Goal: Information Seeking & Learning: Learn about a topic

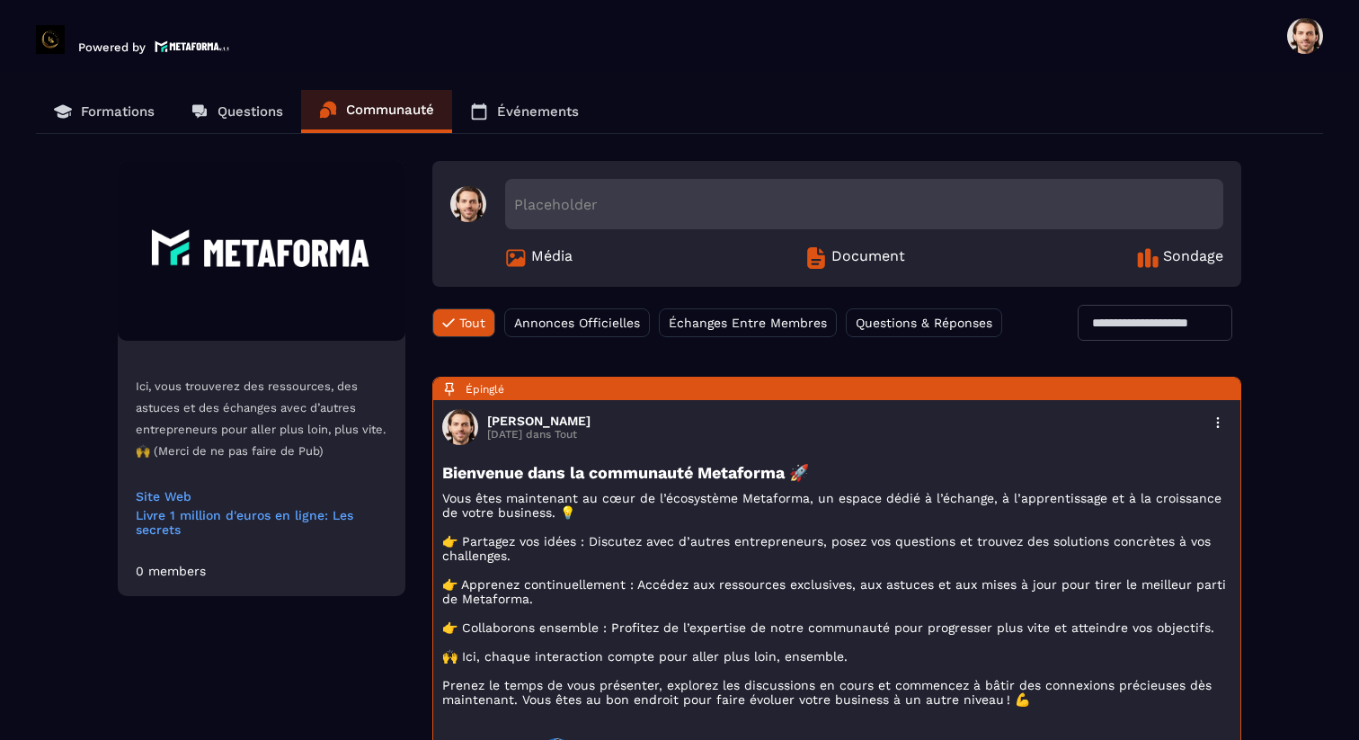
click at [145, 130] on link "Formations" at bounding box center [104, 111] width 137 height 43
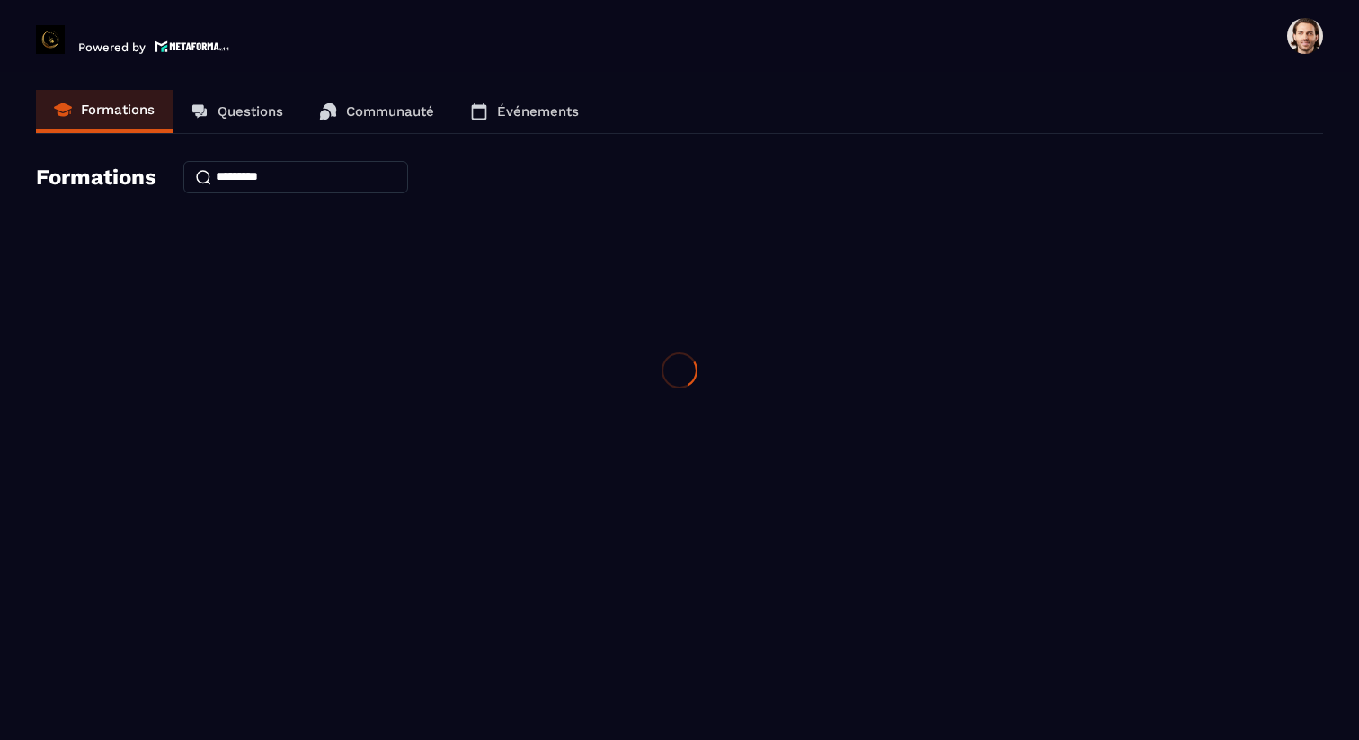
click at [135, 105] on div at bounding box center [679, 370] width 1359 height 740
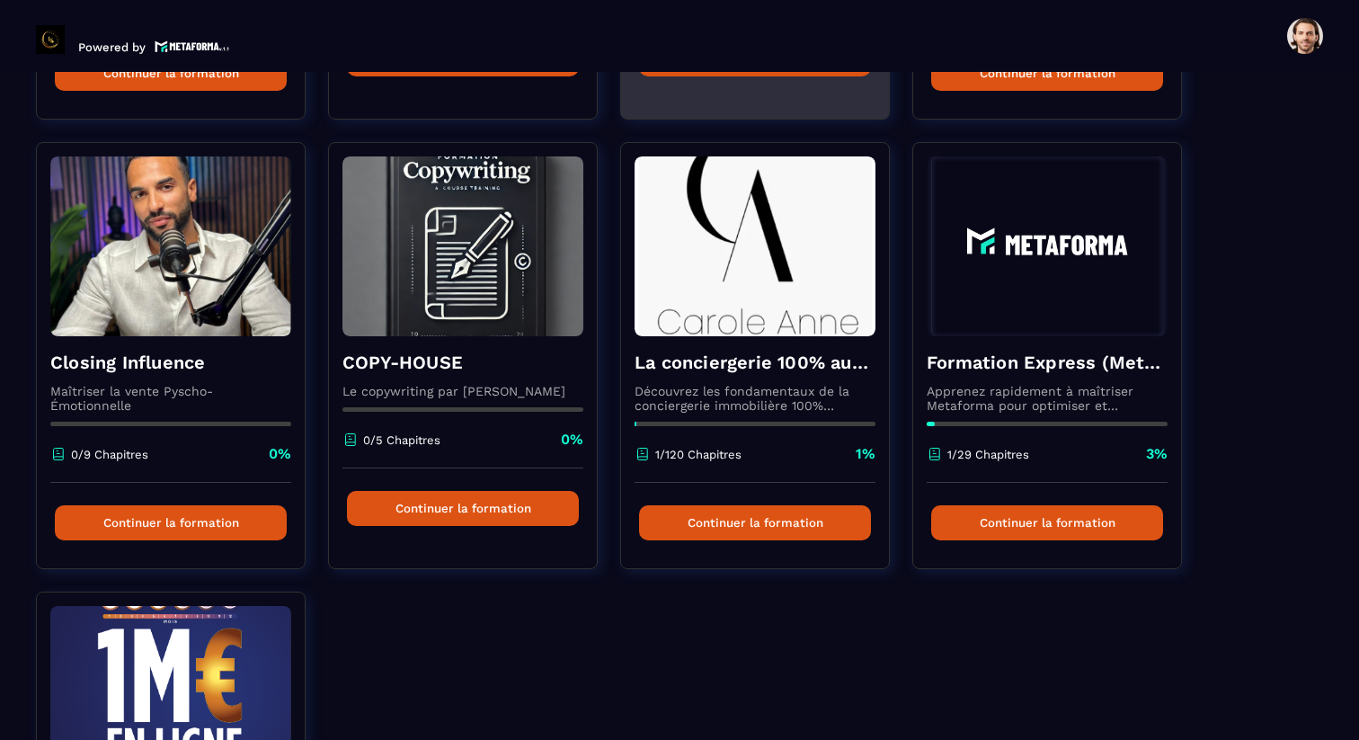
scroll to position [336, 0]
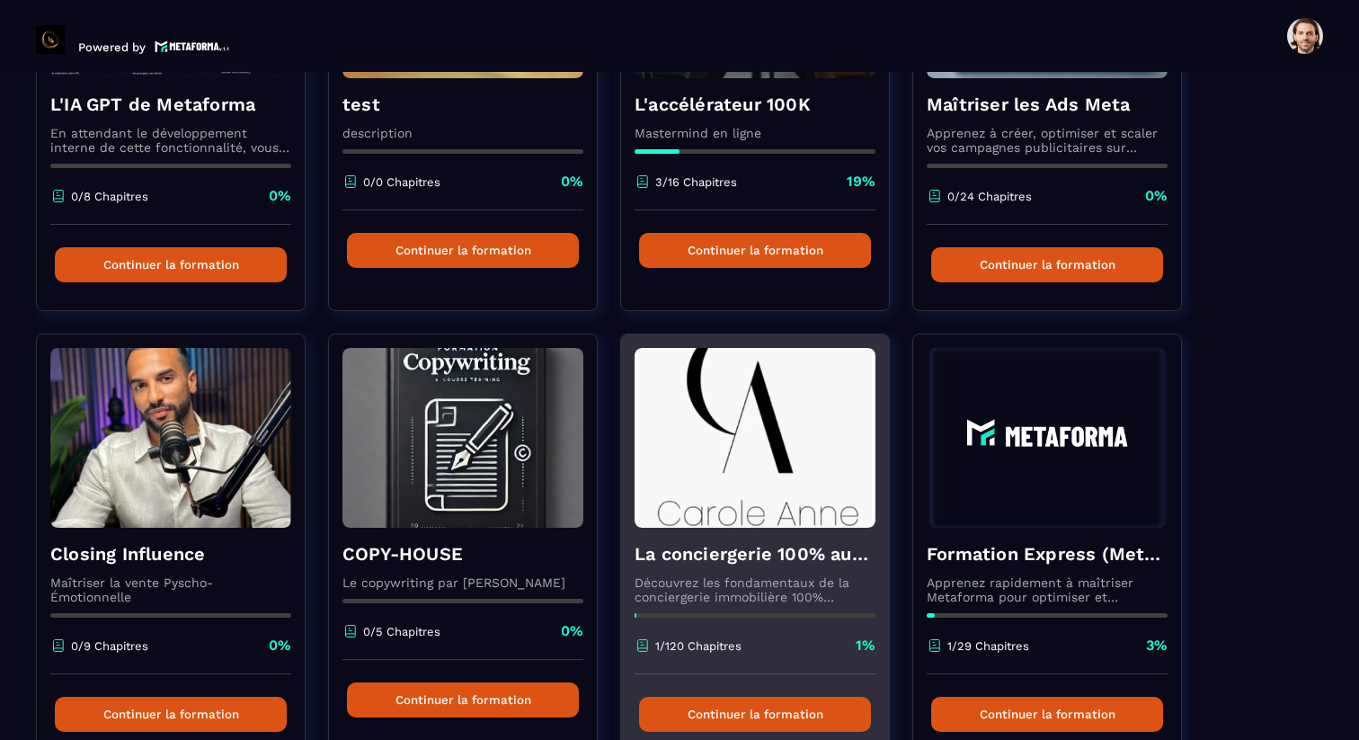
click at [771, 552] on h4 "La conciergerie 100% automatisée" at bounding box center [755, 553] width 241 height 25
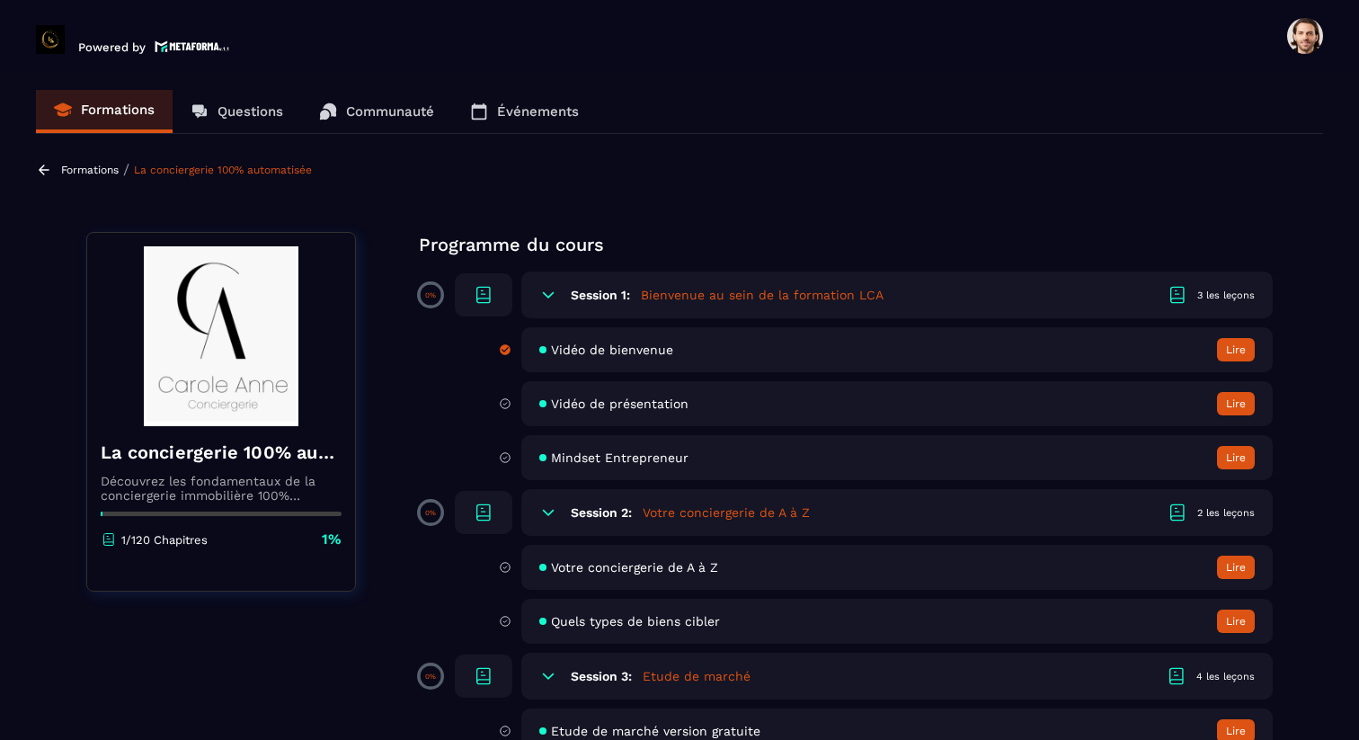
click at [660, 344] on span "Vidéo de bienvenue" at bounding box center [612, 349] width 122 height 14
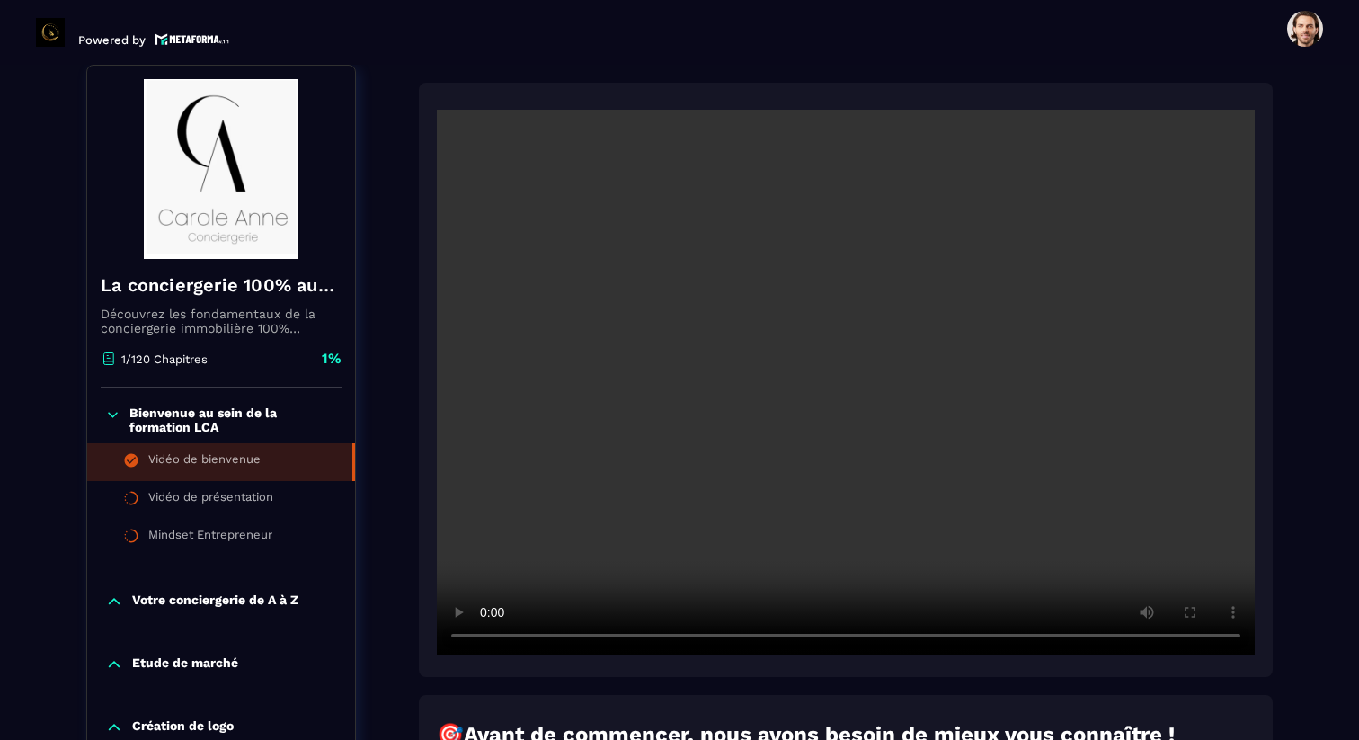
scroll to position [222, 0]
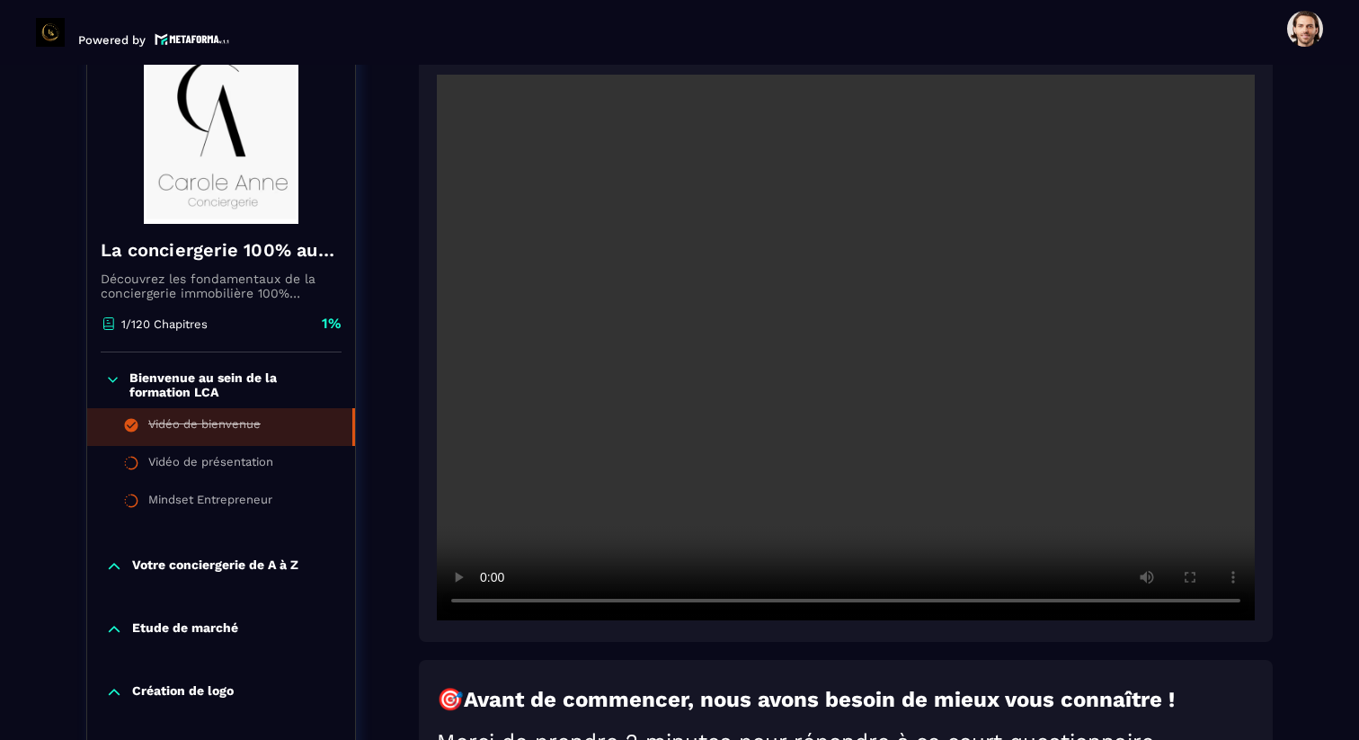
click at [181, 563] on p "Votre conciergerie de A à Z" at bounding box center [215, 566] width 166 height 18
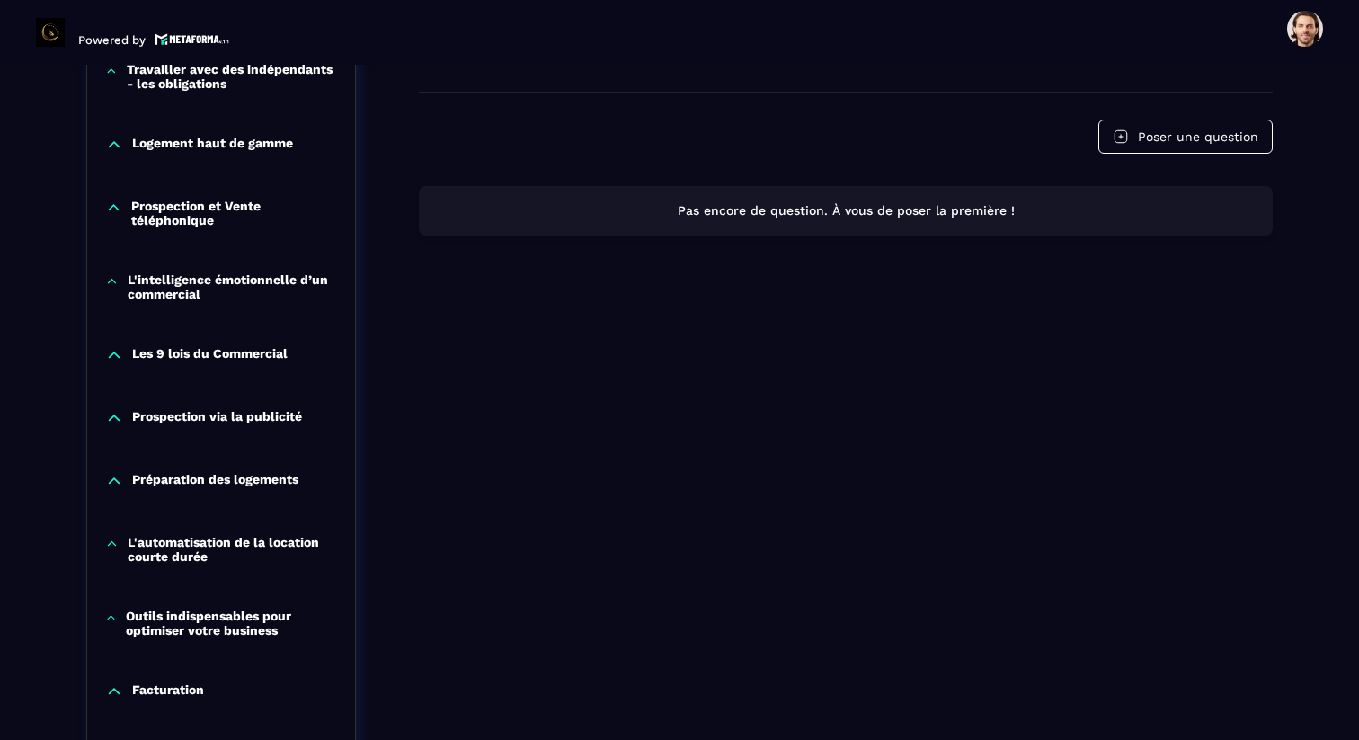
scroll to position [1428, 0]
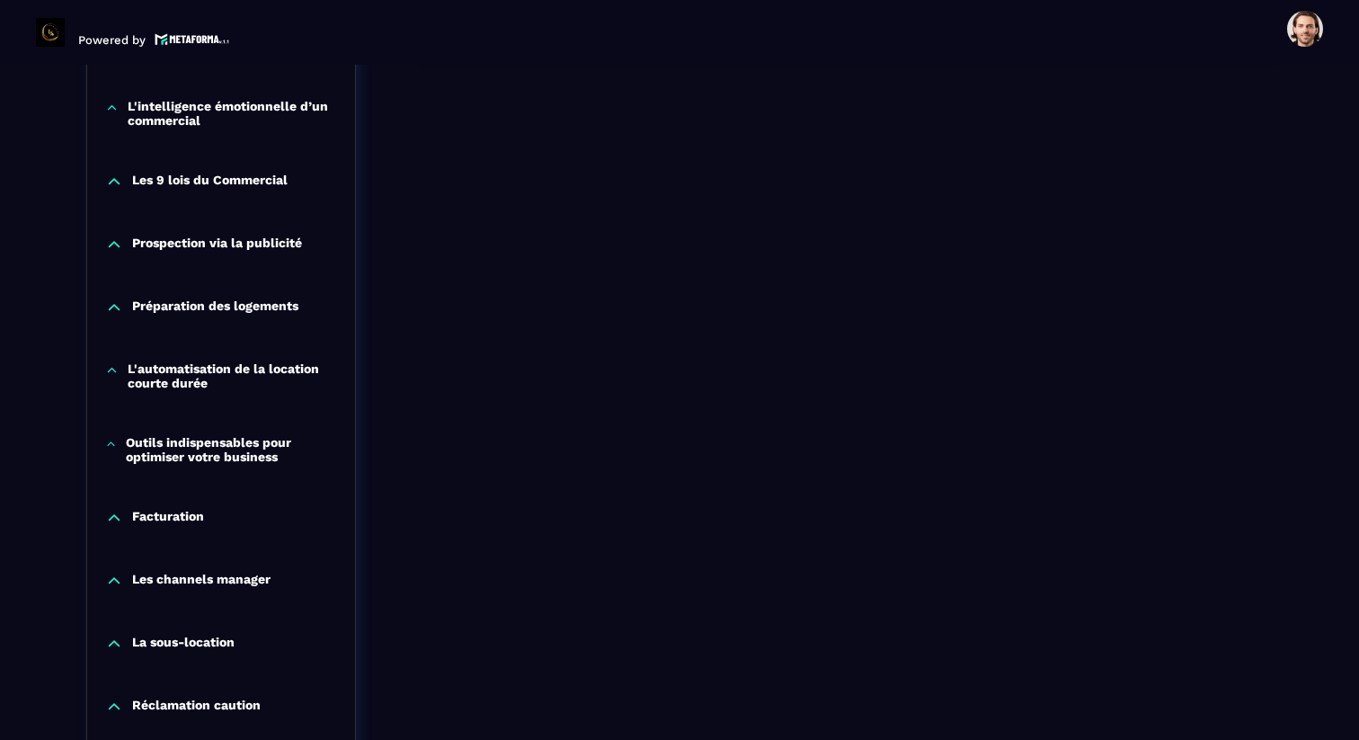
click at [148, 241] on div "Prospection via la publicité" at bounding box center [221, 249] width 268 height 63
click at [148, 247] on p "Prospection via la publicité" at bounding box center [217, 244] width 170 height 18
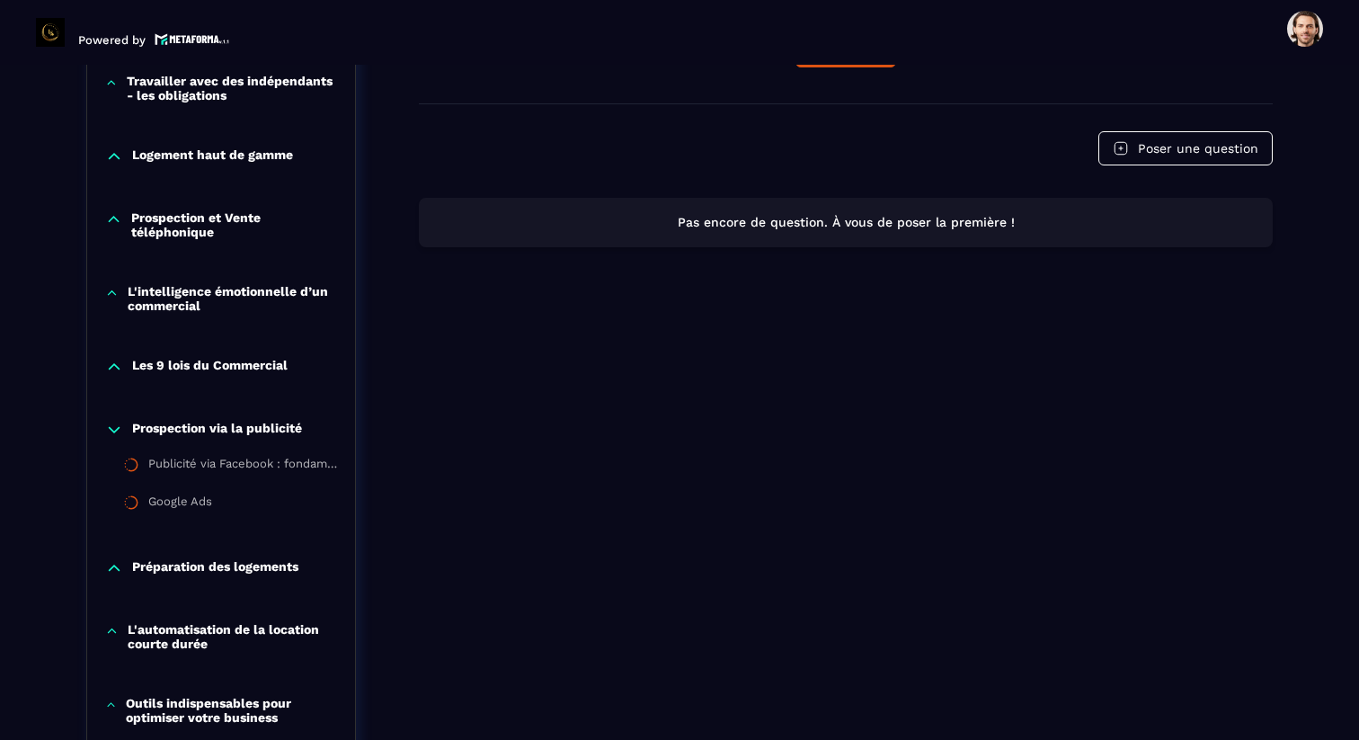
scroll to position [1646, 0]
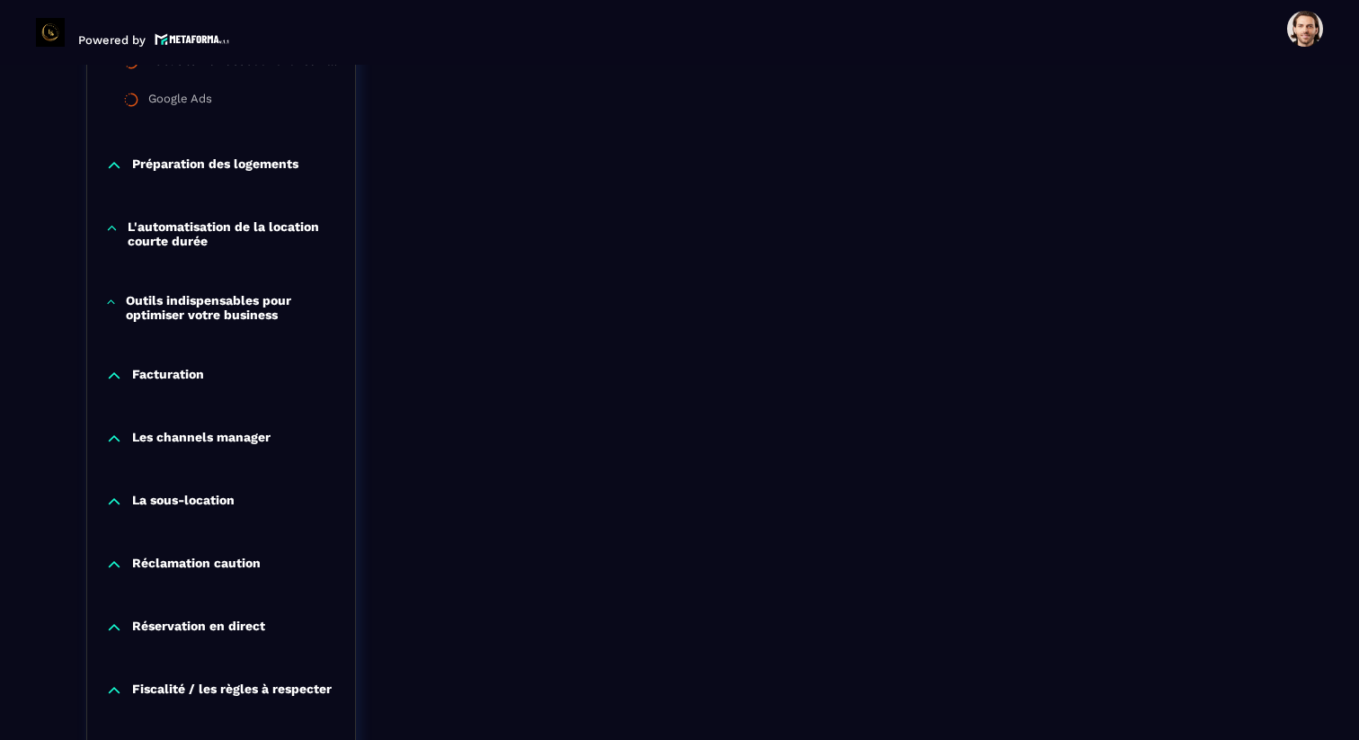
click at [206, 377] on div "Facturation" at bounding box center [221, 376] width 268 height 18
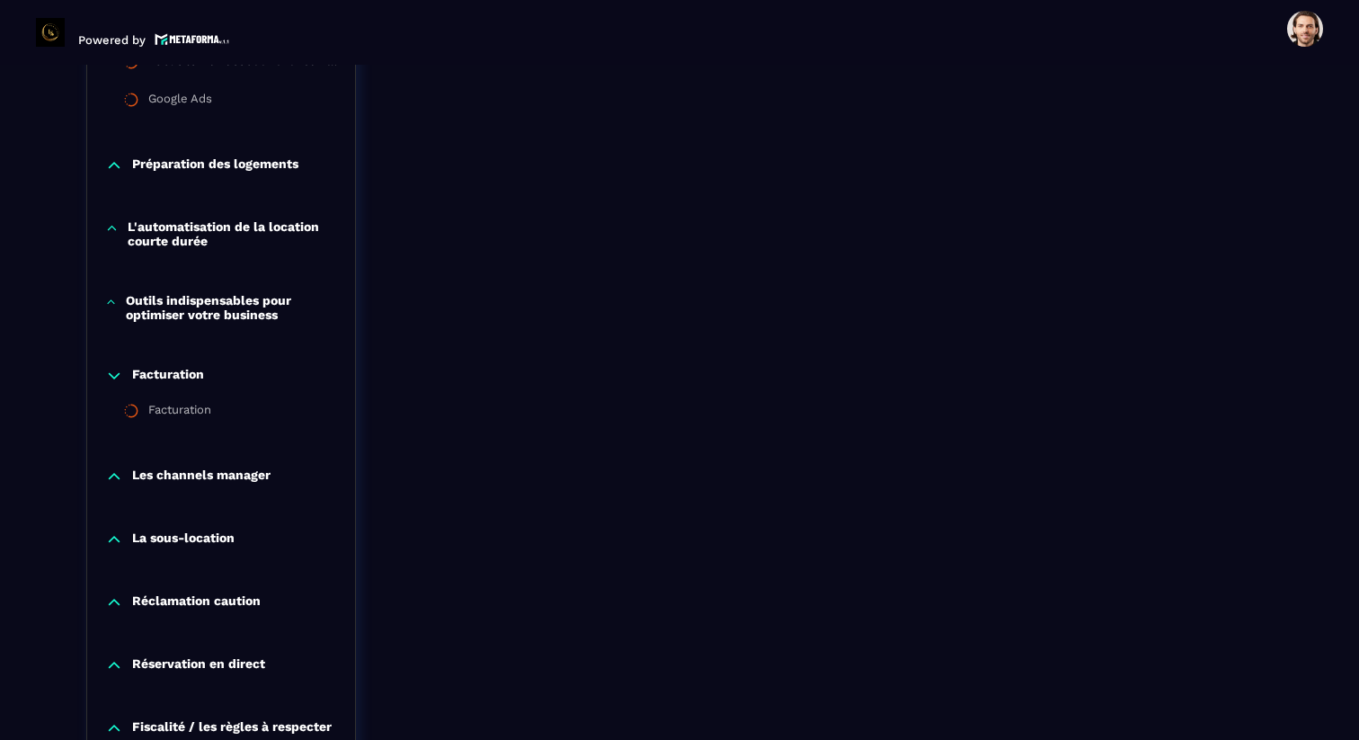
click at [223, 480] on p "Les channels manager" at bounding box center [201, 476] width 138 height 18
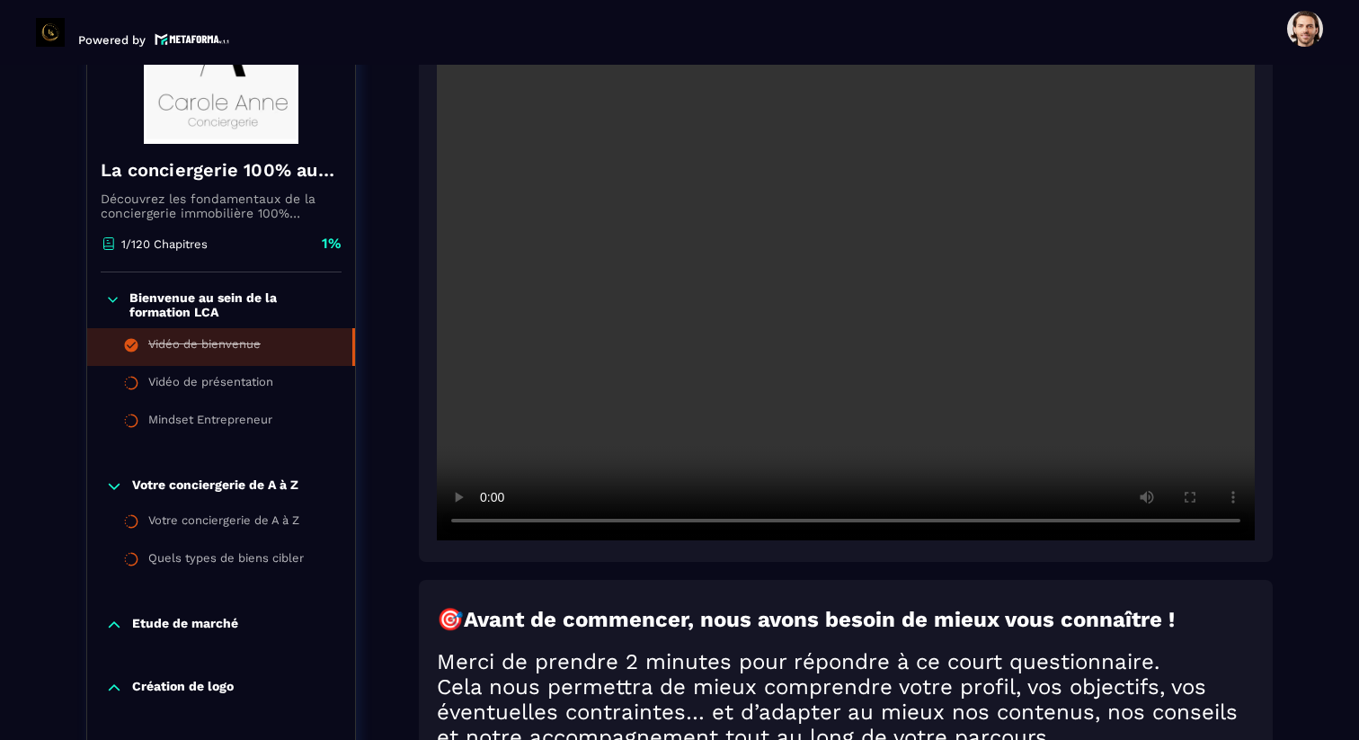
scroll to position [0, 0]
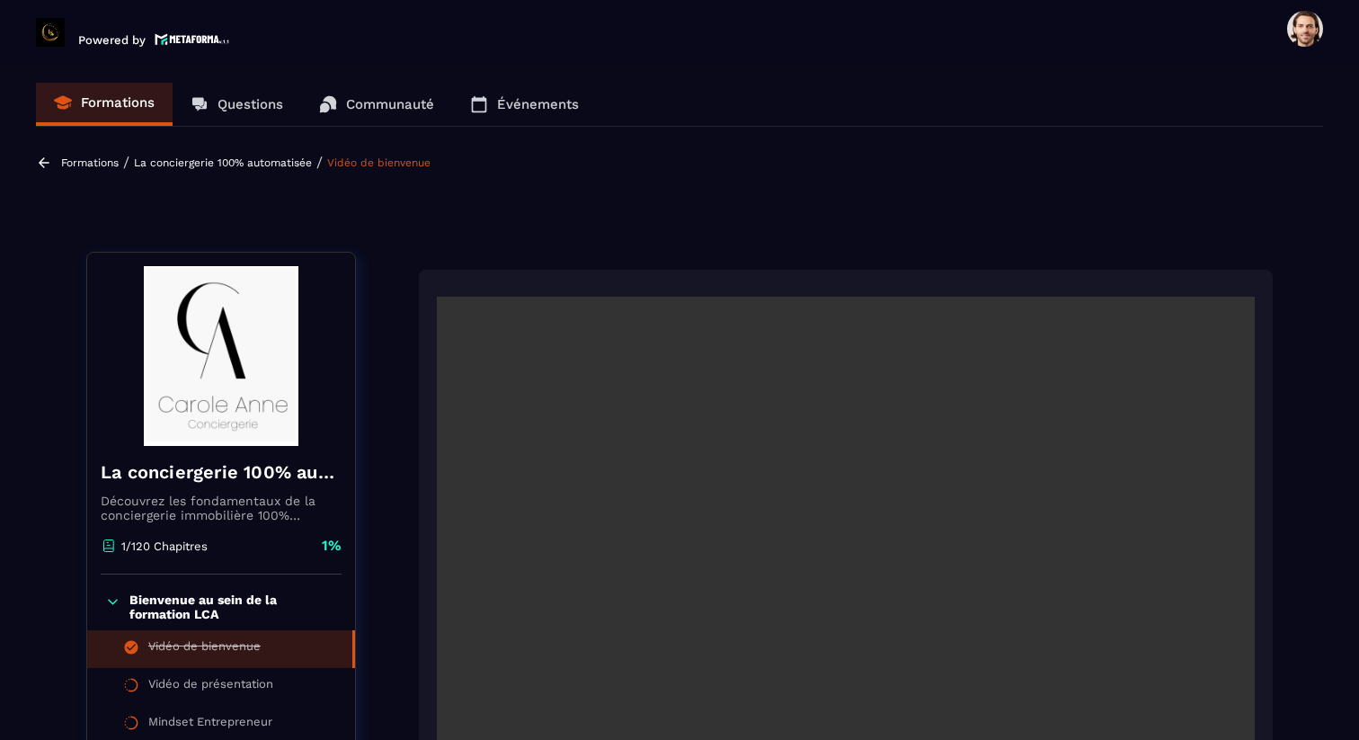
click at [39, 159] on icon at bounding box center [44, 163] width 16 height 16
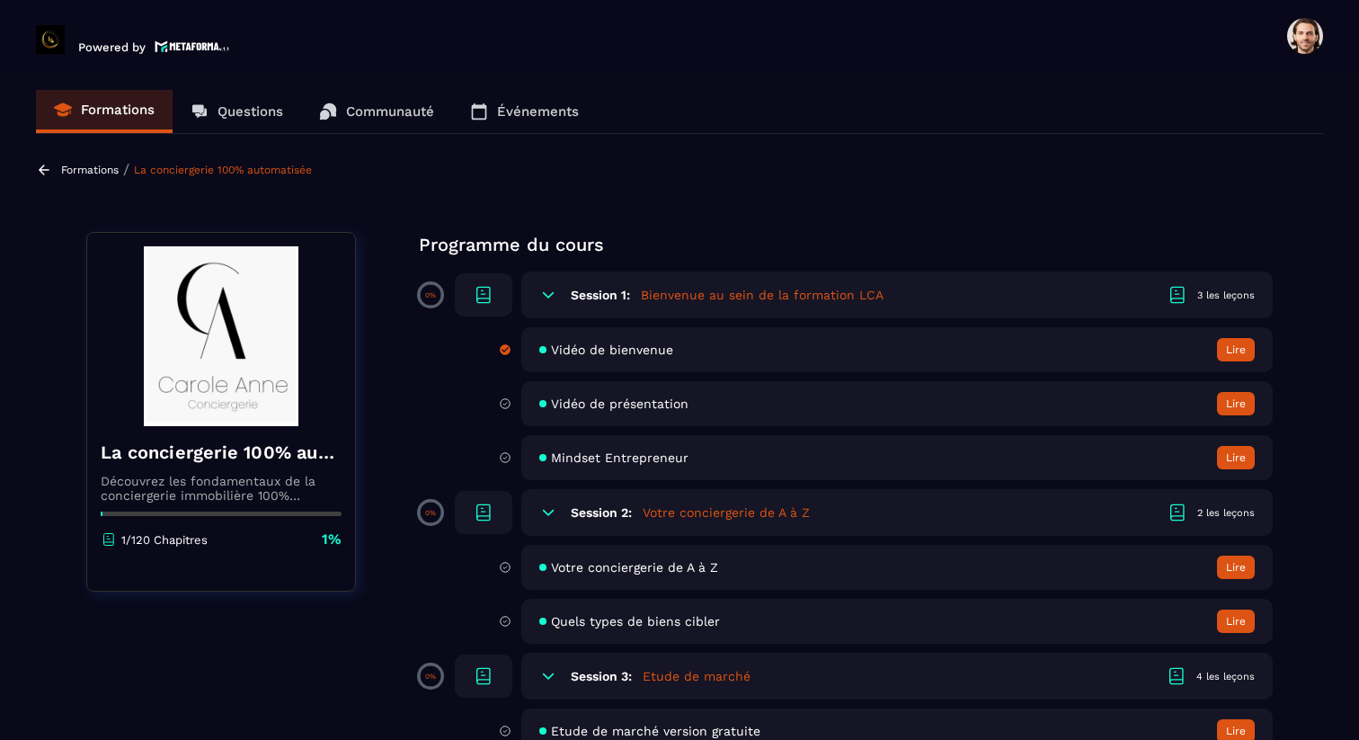
click at [63, 166] on p "Formations" at bounding box center [90, 170] width 58 height 13
